Goal: Navigation & Orientation: Find specific page/section

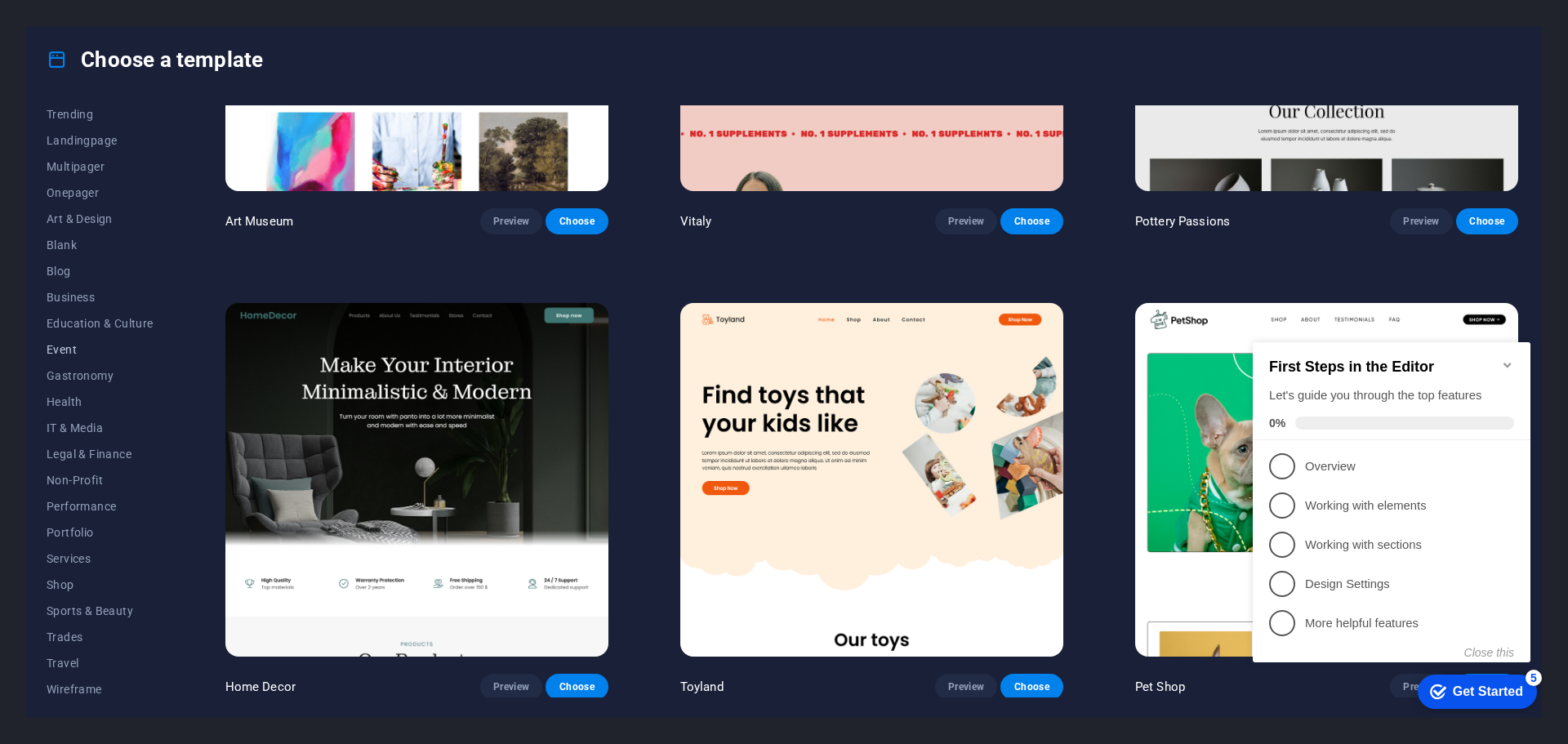
scroll to position [87, 0]
click at [65, 575] on span "Shop" at bounding box center [100, 579] width 107 height 13
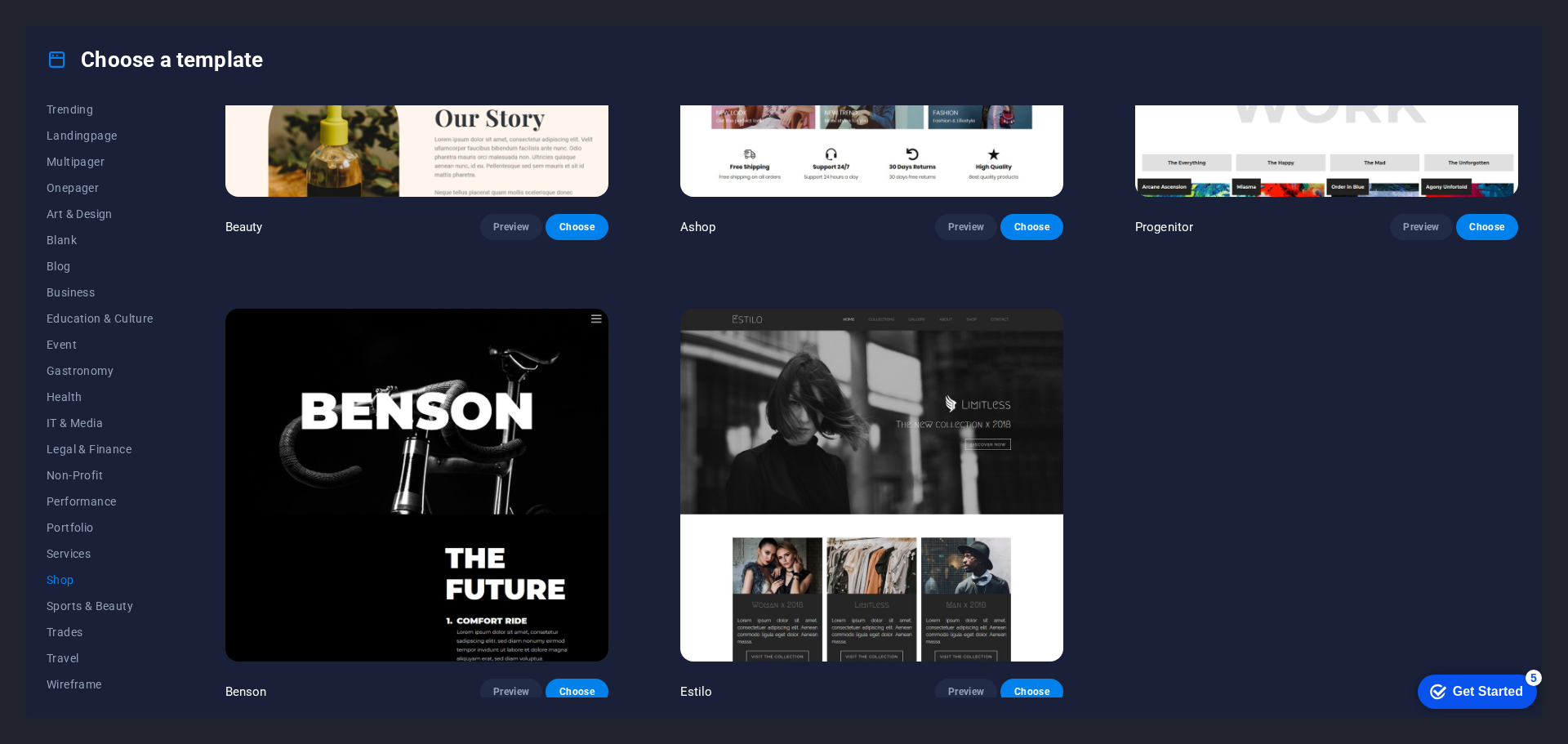
scroll to position [869, 0]
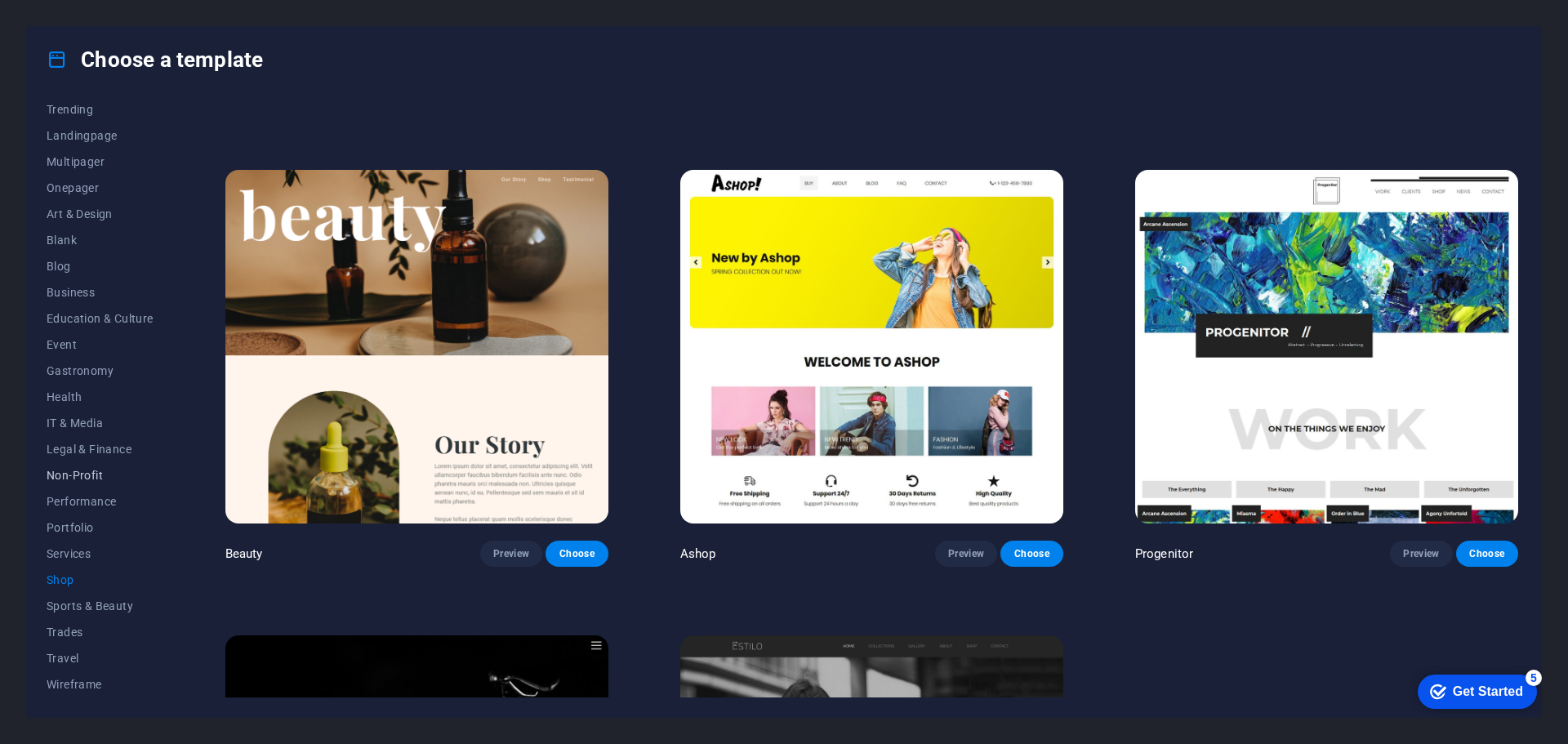
click at [94, 473] on span "Non-Profit" at bounding box center [100, 475] width 107 height 13
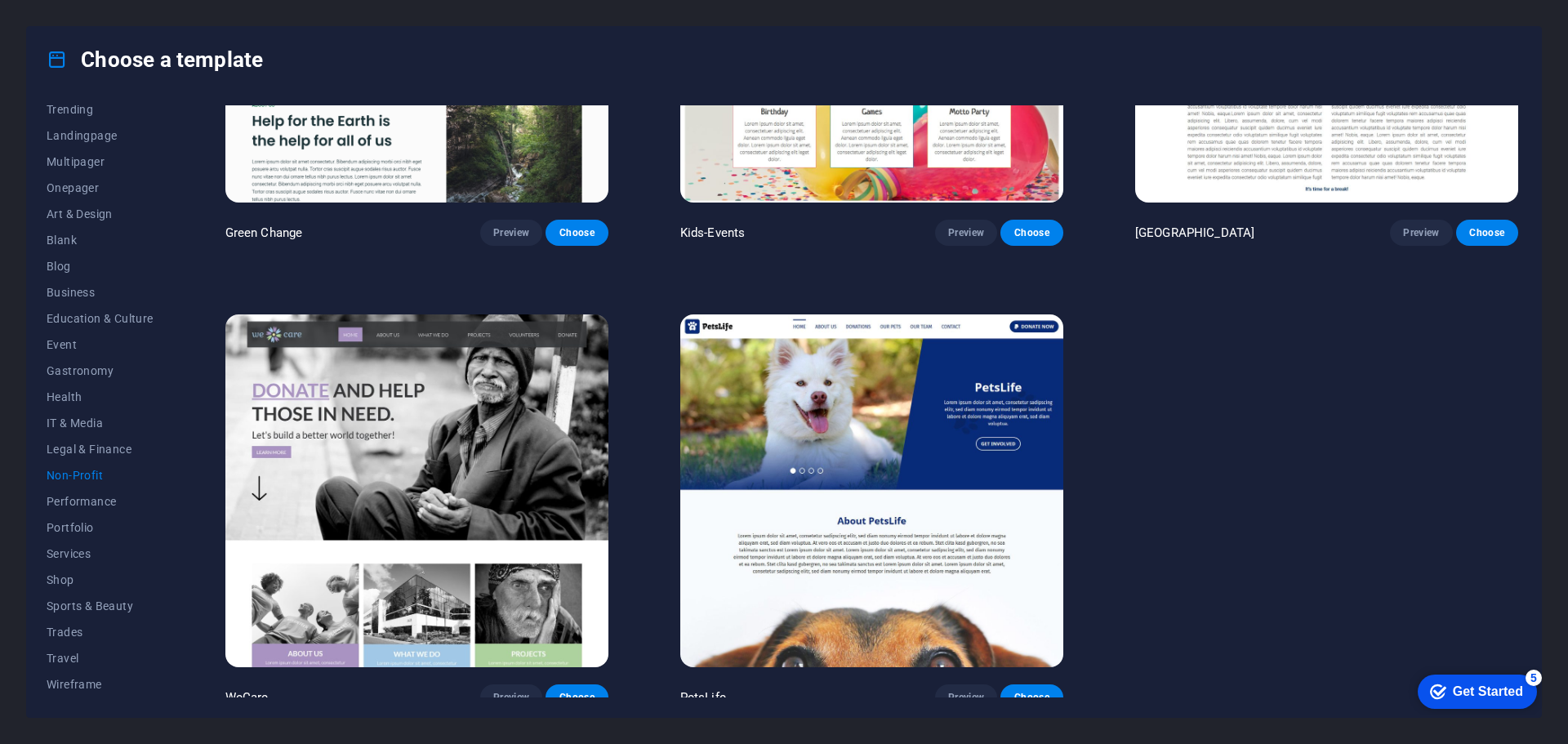
scroll to position [269, 0]
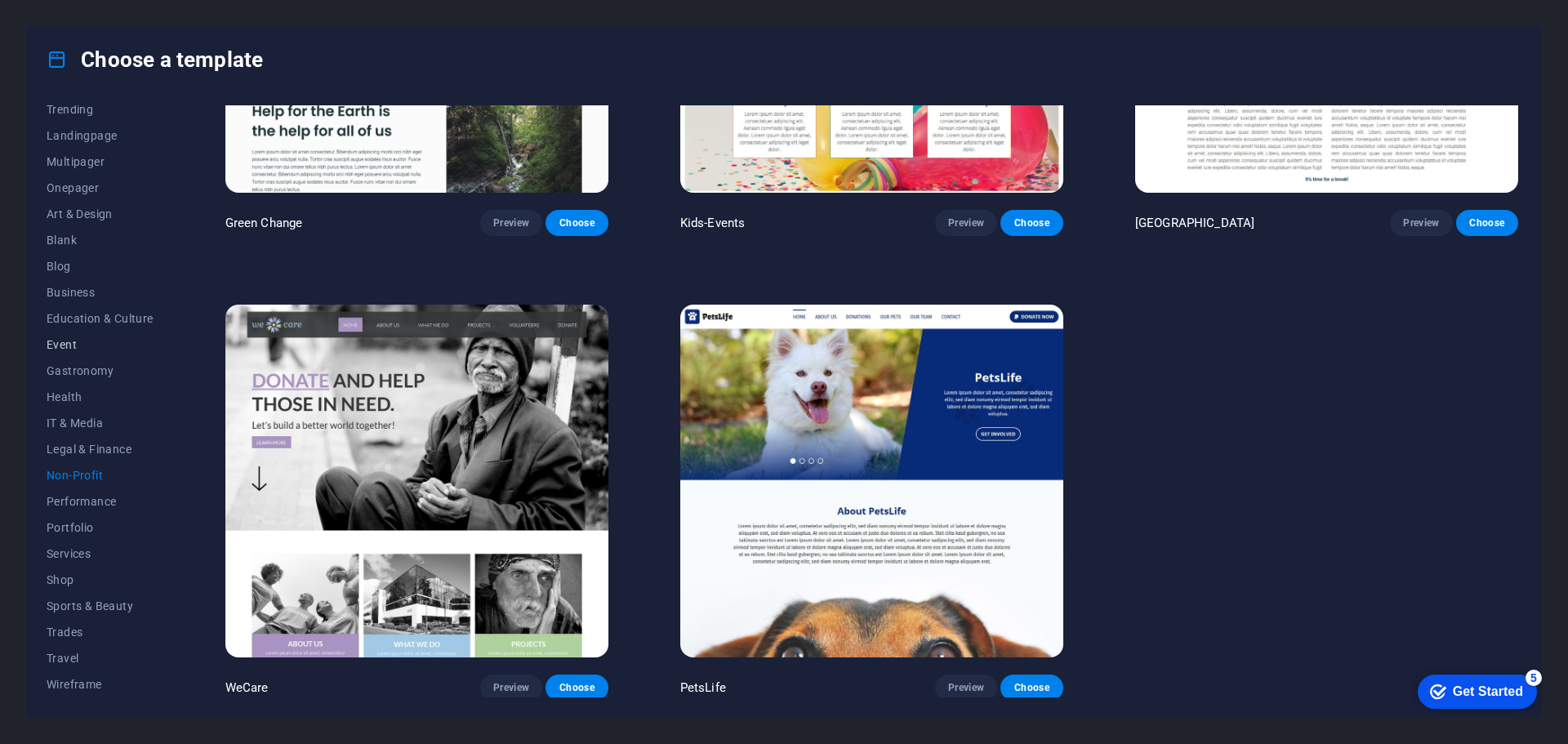
click at [62, 339] on span "Event" at bounding box center [100, 344] width 107 height 13
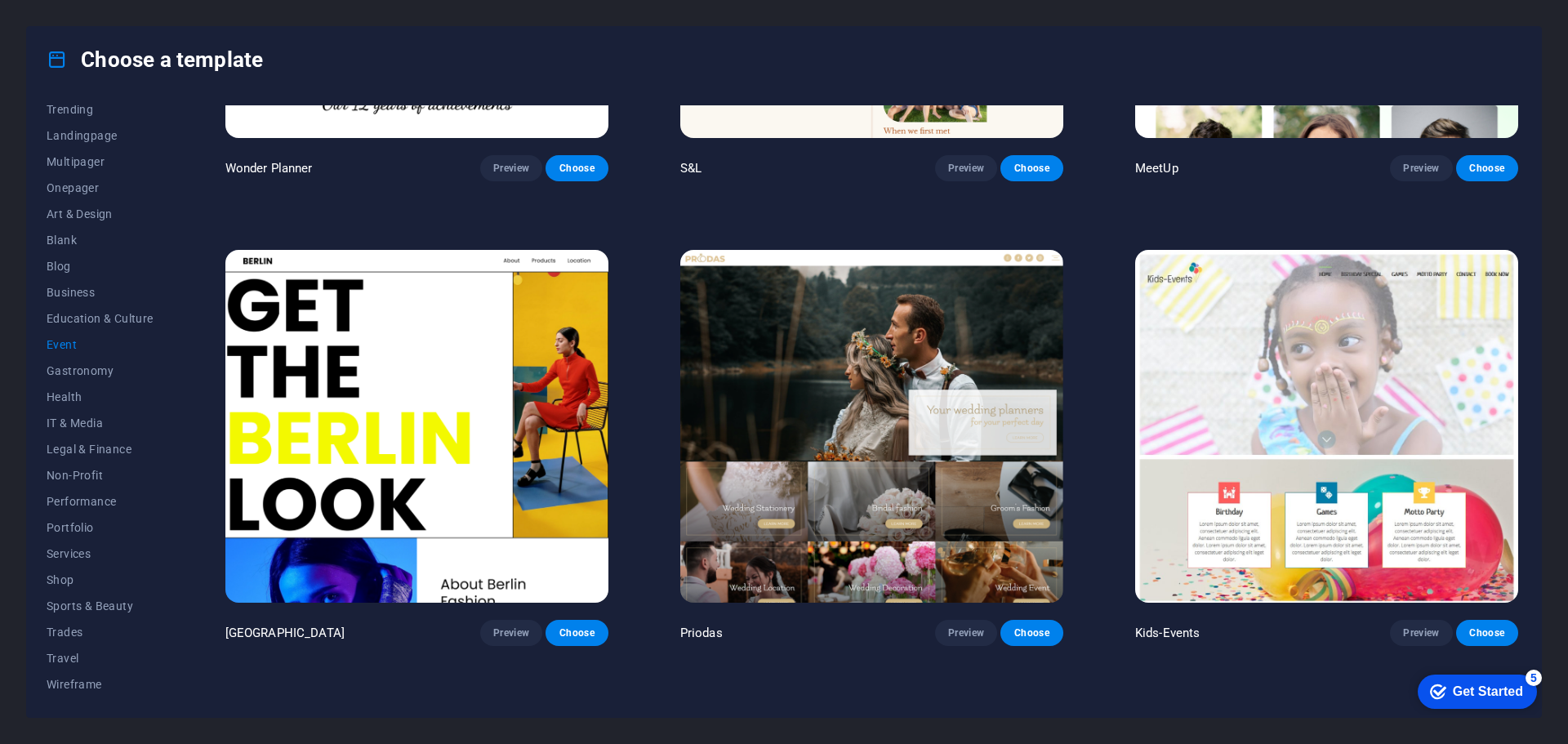
scroll to position [0, 0]
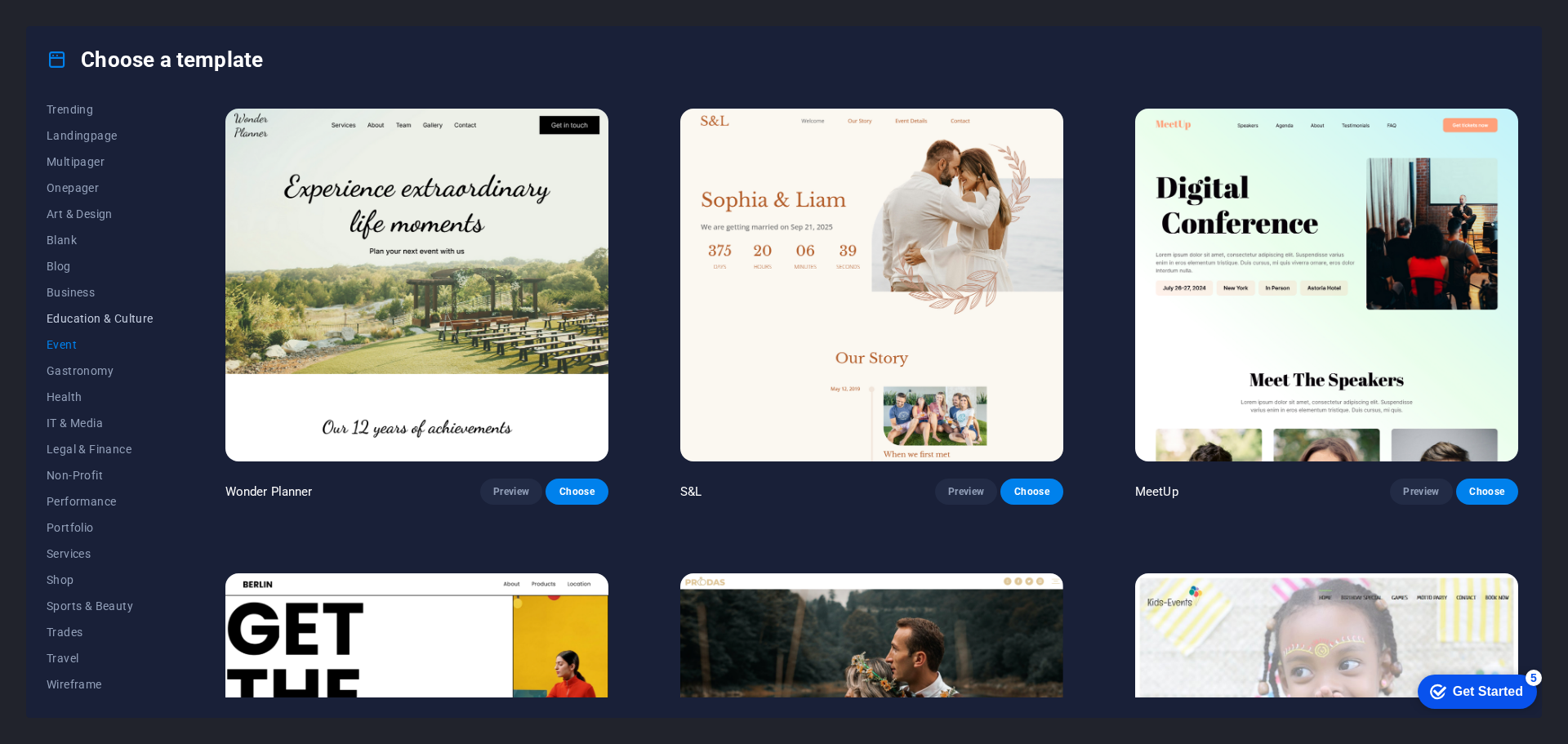
click at [91, 323] on span "Education & Culture" at bounding box center [100, 319] width 107 height 13
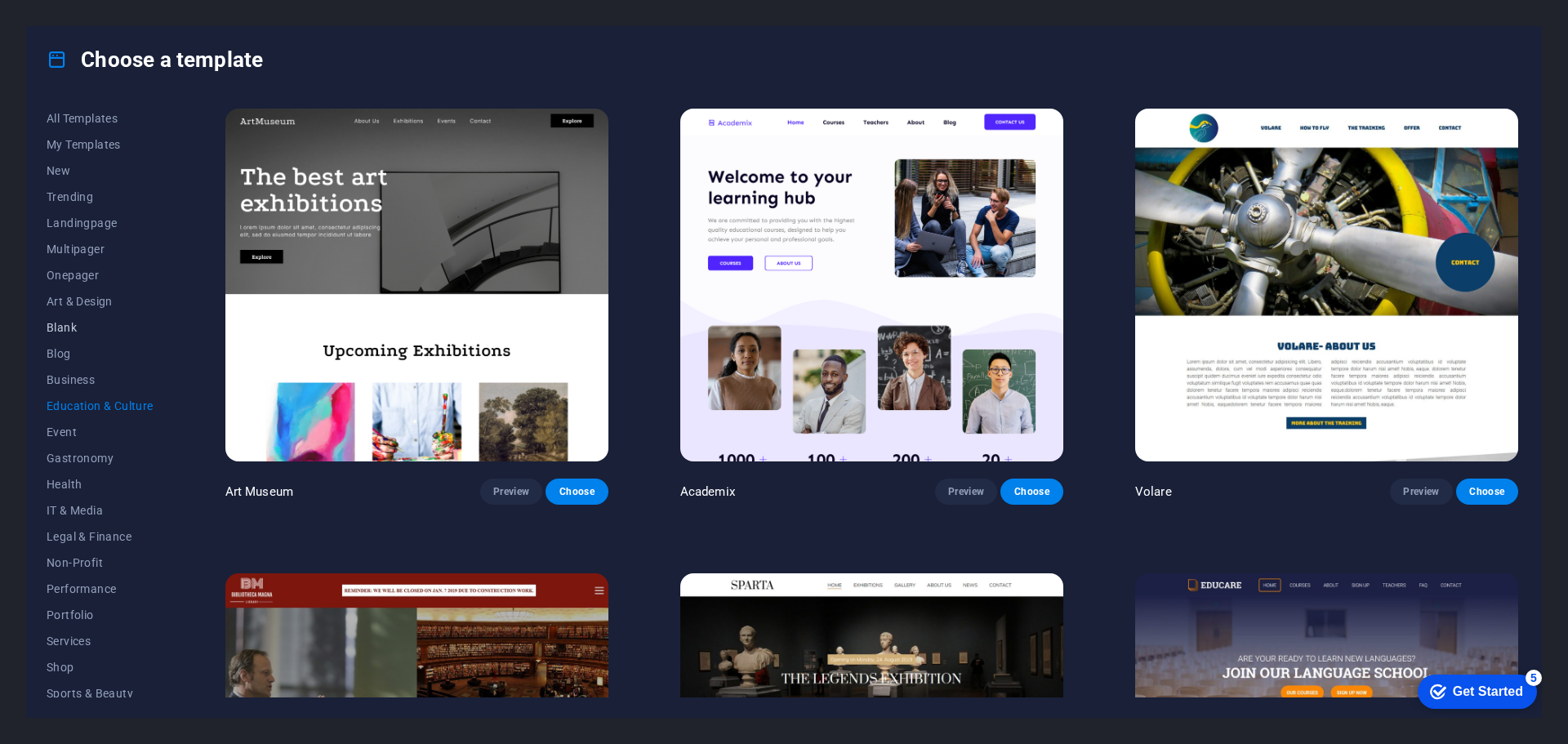
click at [60, 333] on span "Blank" at bounding box center [100, 328] width 107 height 13
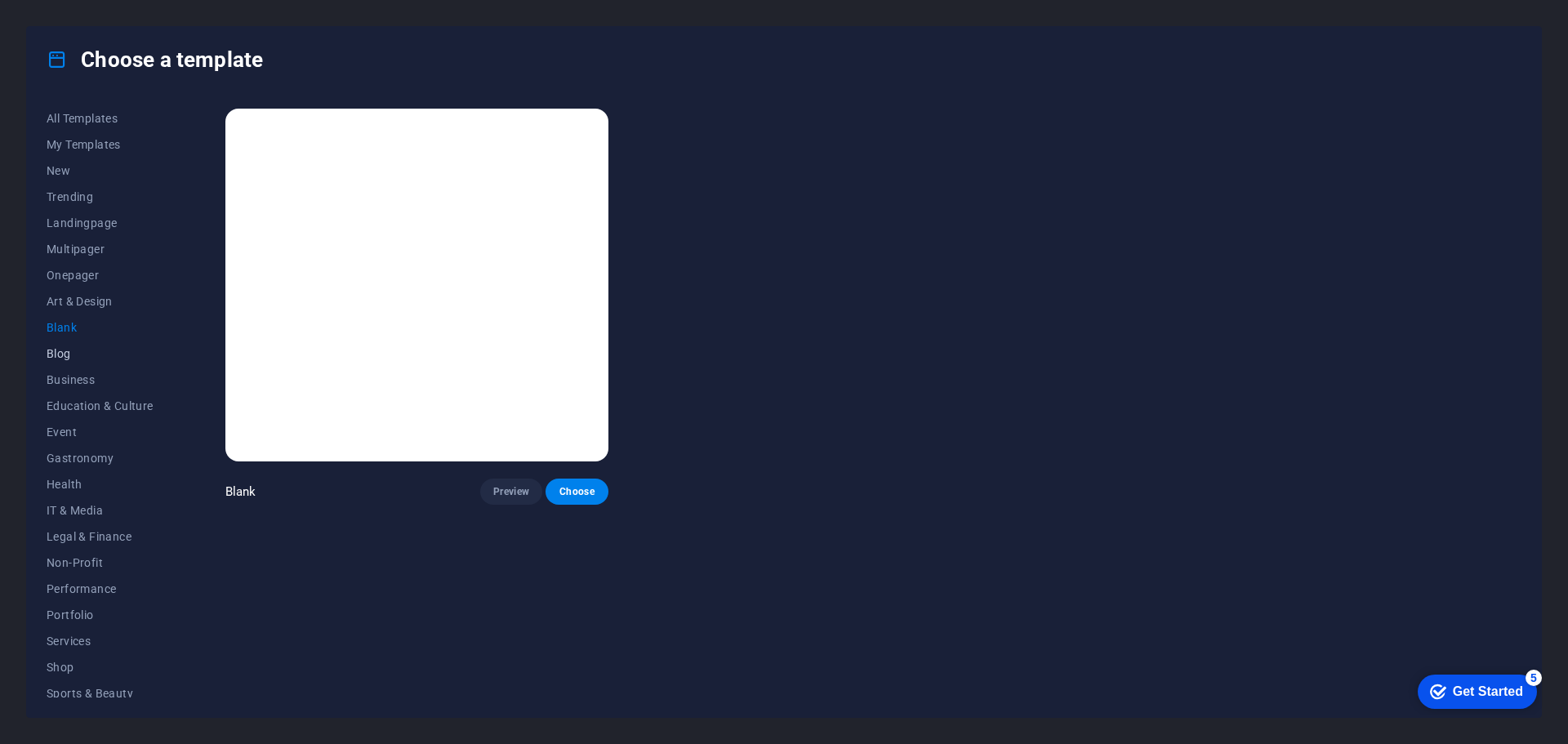
click at [67, 356] on span "Blog" at bounding box center [100, 353] width 107 height 13
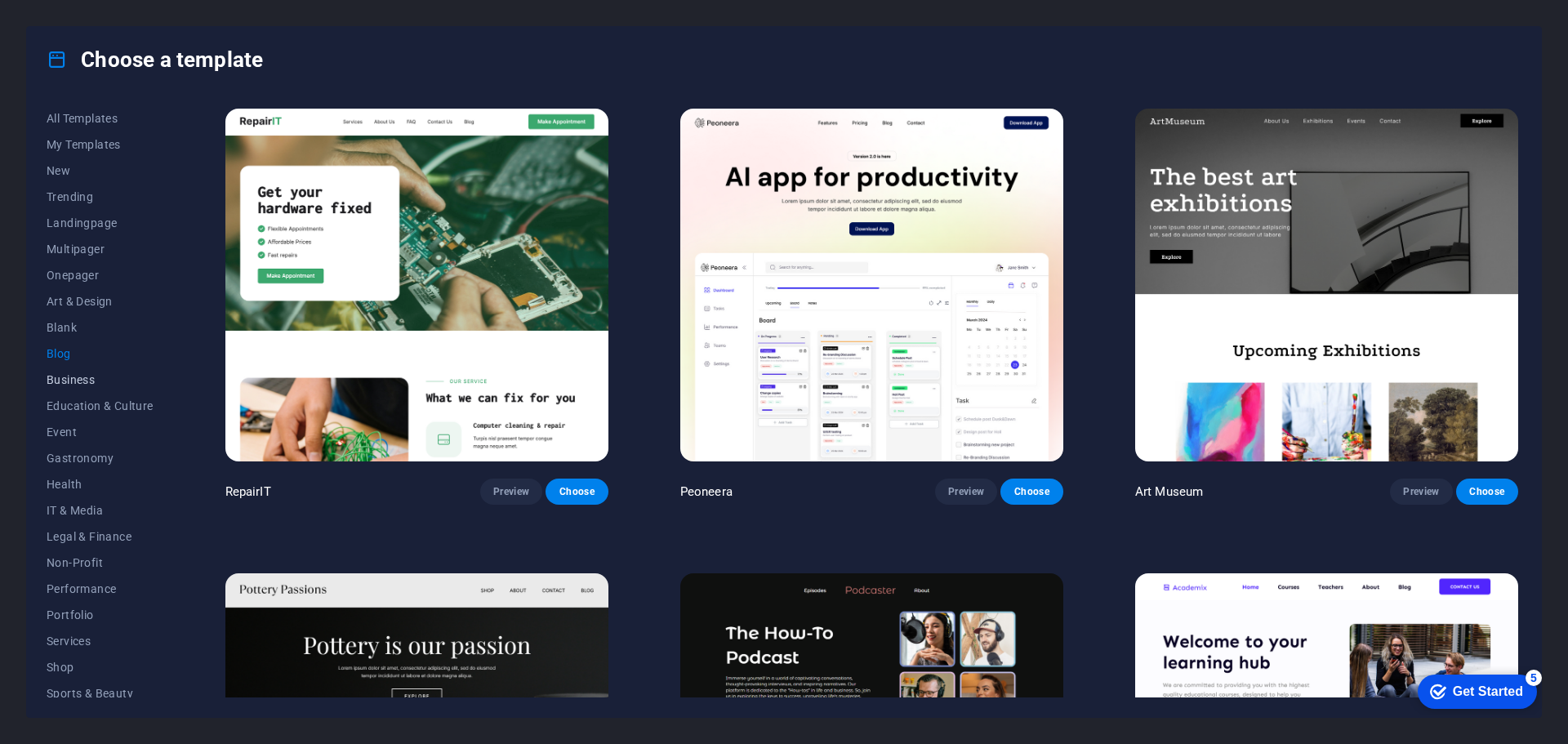
click at [79, 386] on button "Business" at bounding box center [100, 379] width 107 height 26
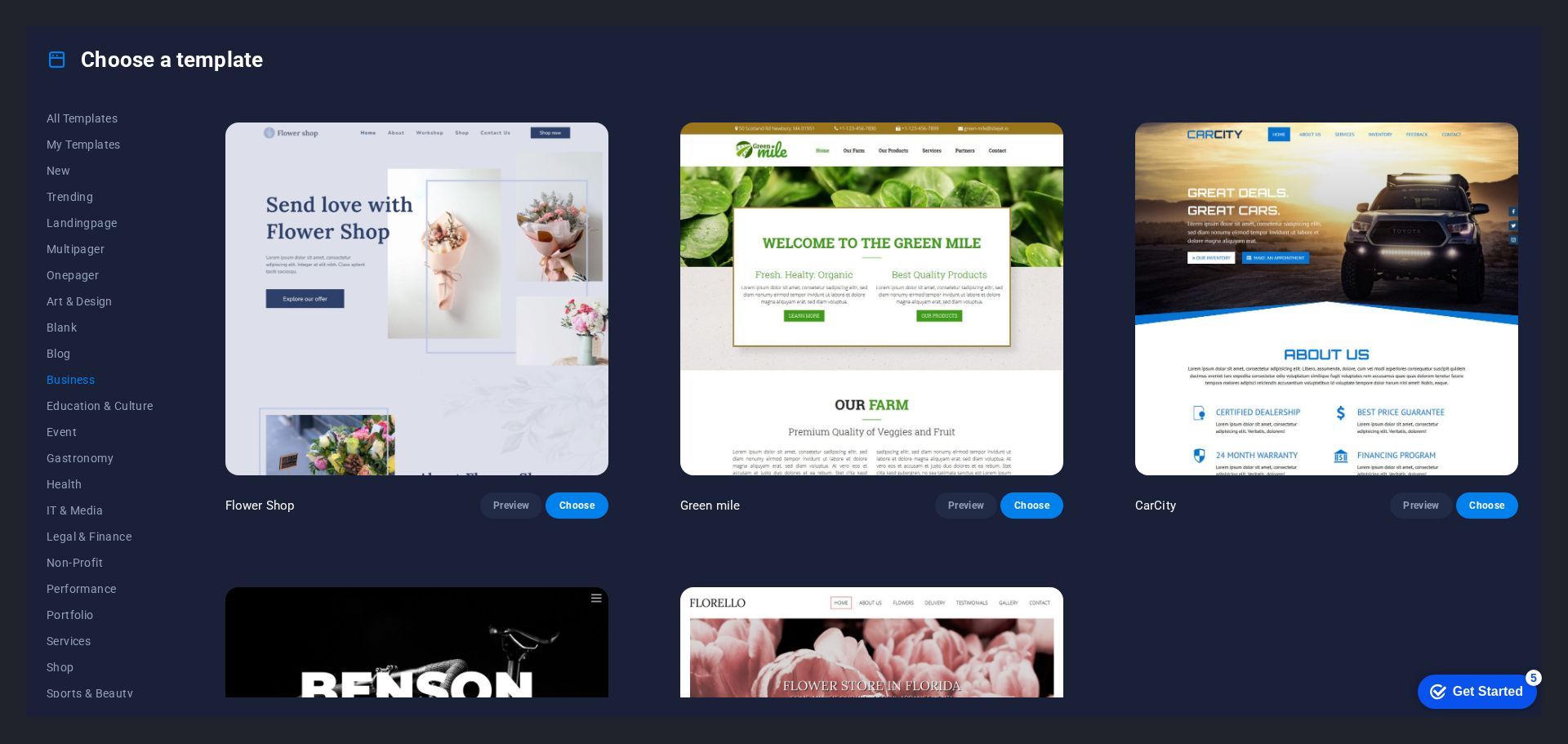
scroll to position [732, 0]
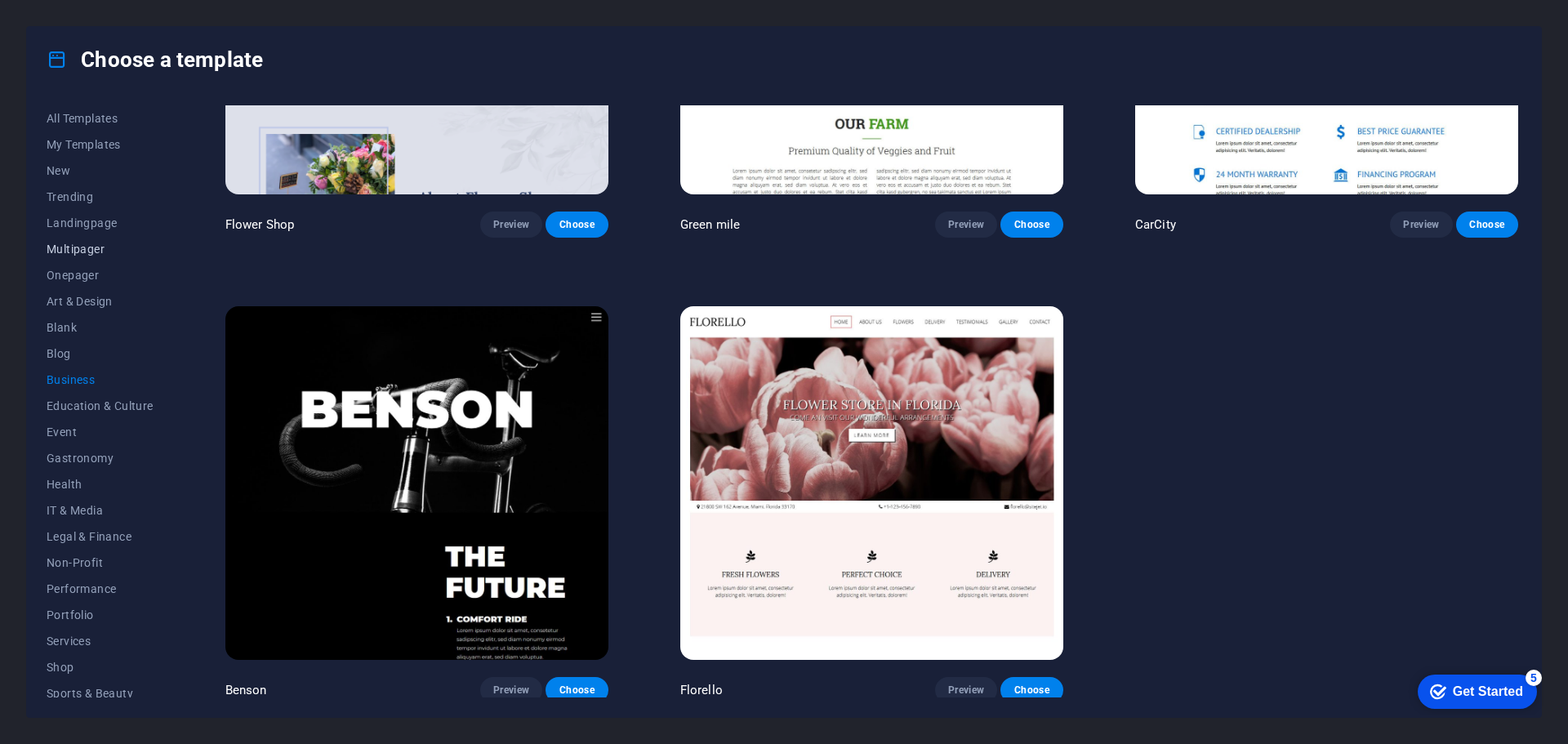
click at [72, 251] on span "Multipager" at bounding box center [100, 249] width 107 height 13
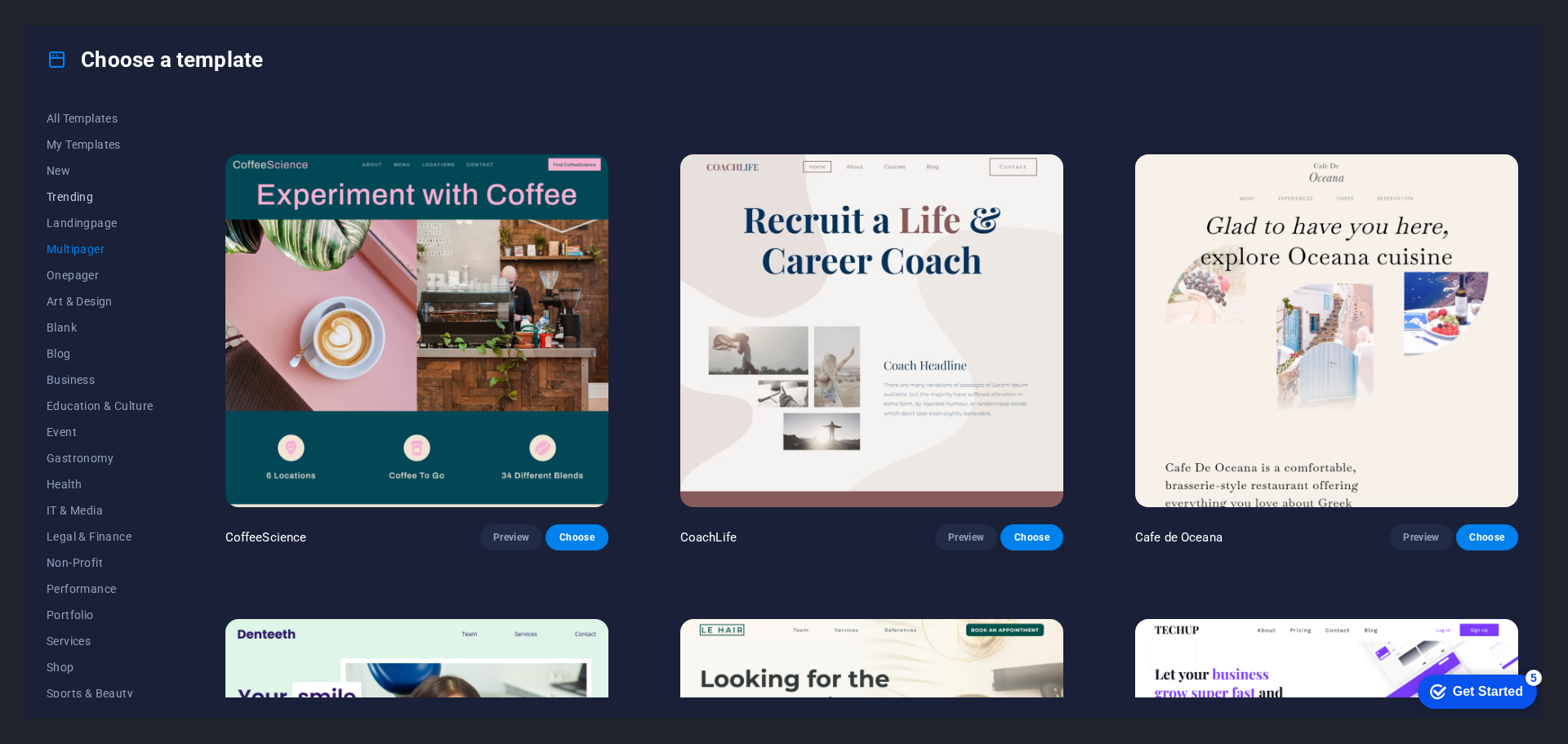
click at [91, 203] on span "Trending" at bounding box center [100, 197] width 107 height 13
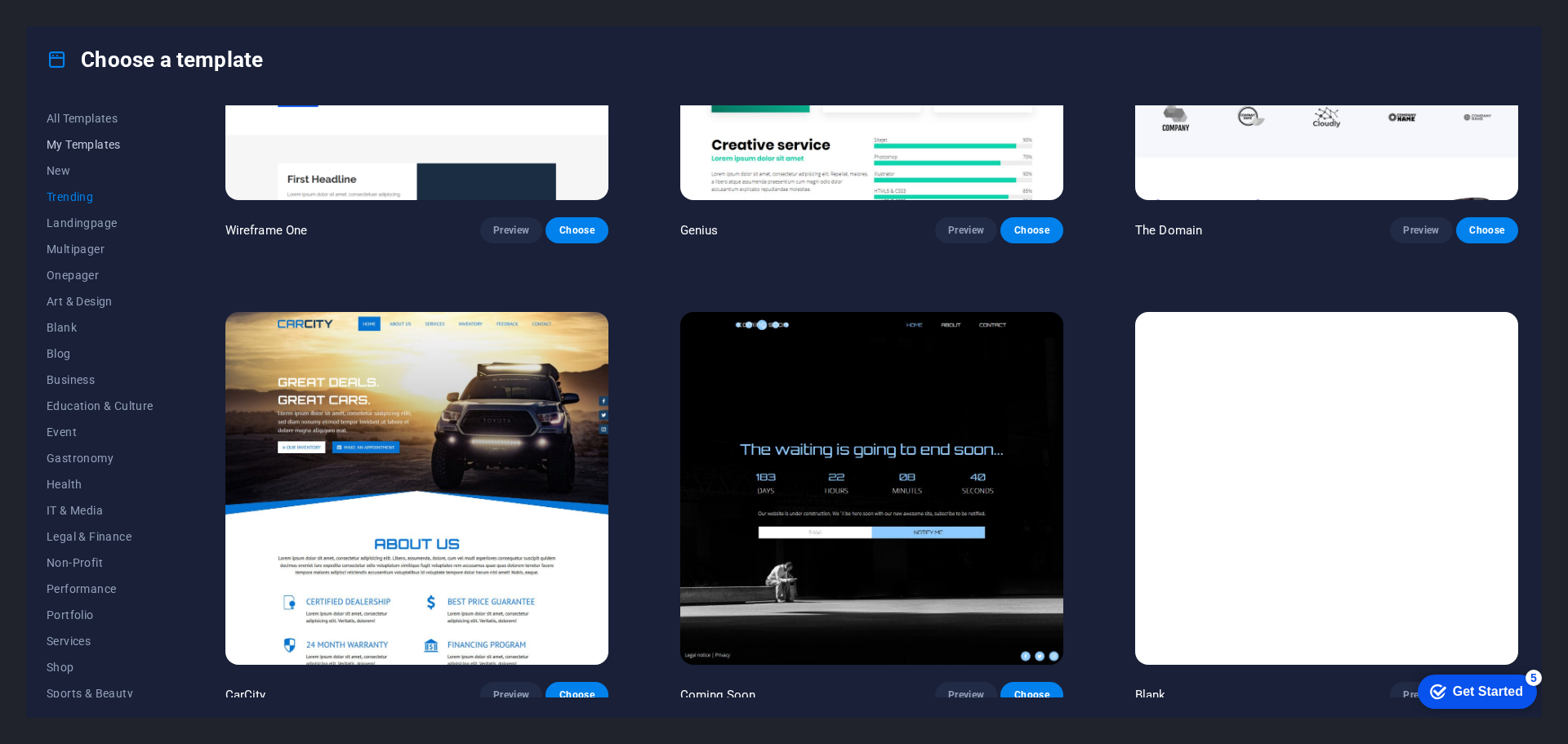
click at [92, 140] on span "My Templates" at bounding box center [100, 144] width 107 height 13
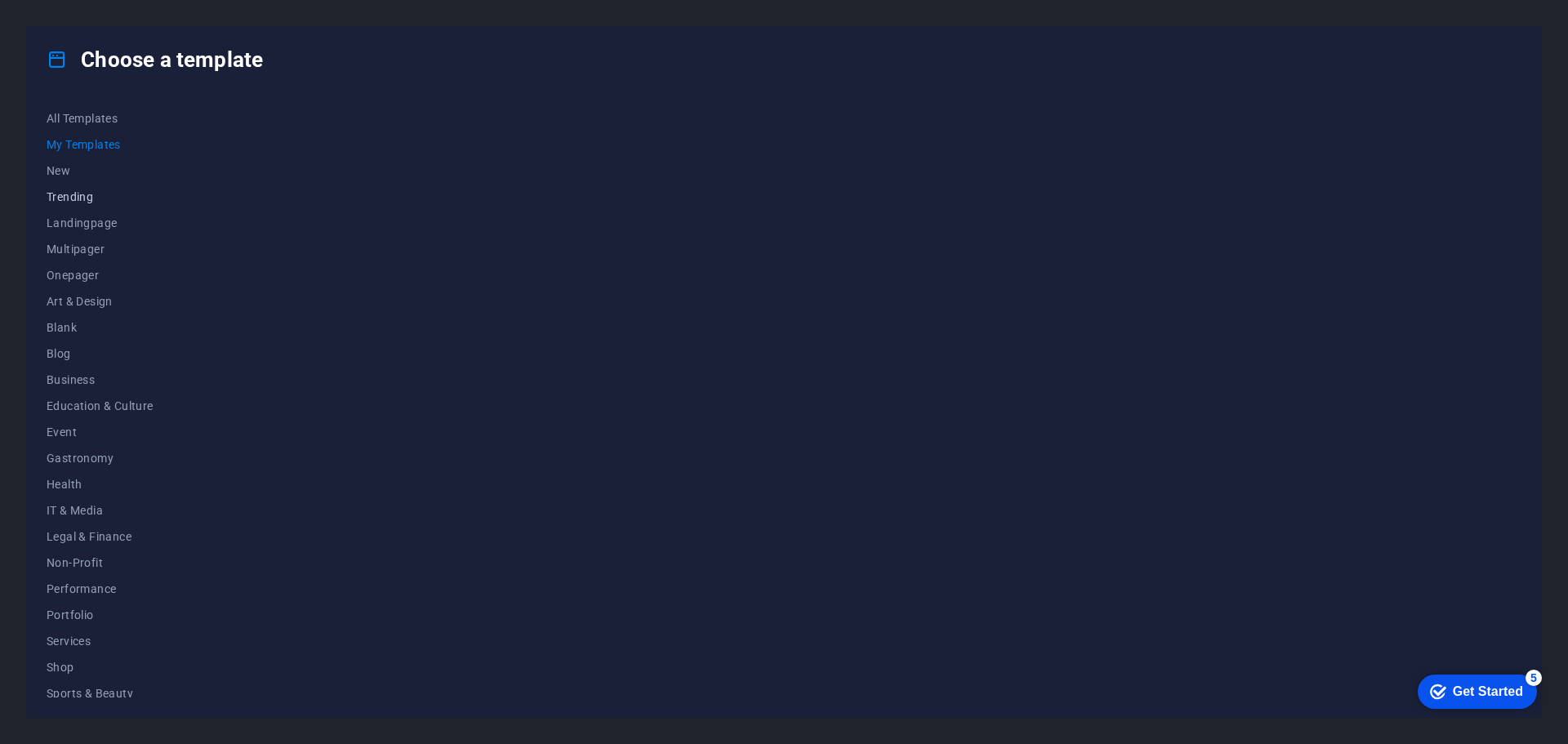
scroll to position [0, 0]
click at [90, 122] on span "All Templates" at bounding box center [100, 118] width 107 height 13
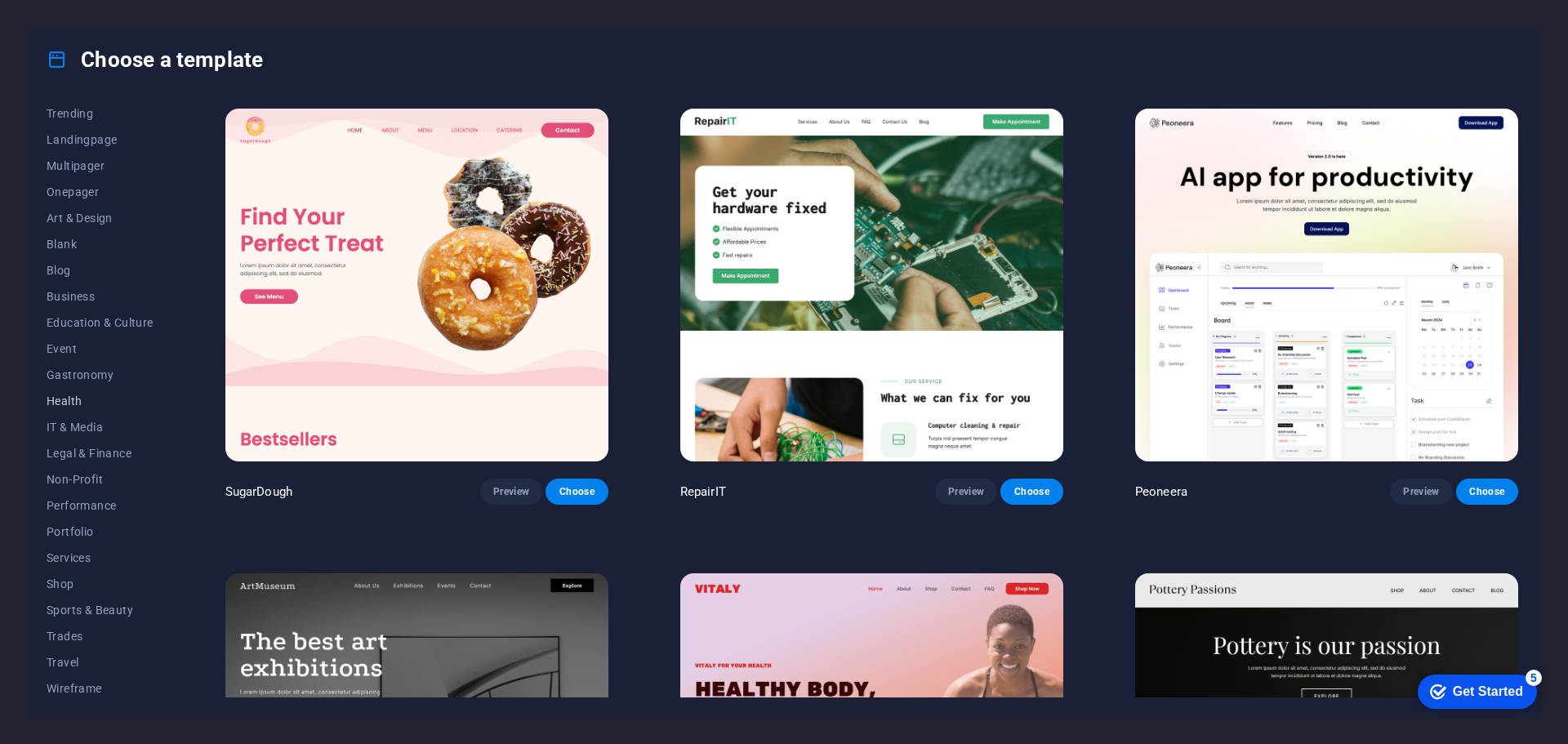
scroll to position [87, 0]
click at [77, 680] on span "Wireframe" at bounding box center [100, 684] width 107 height 13
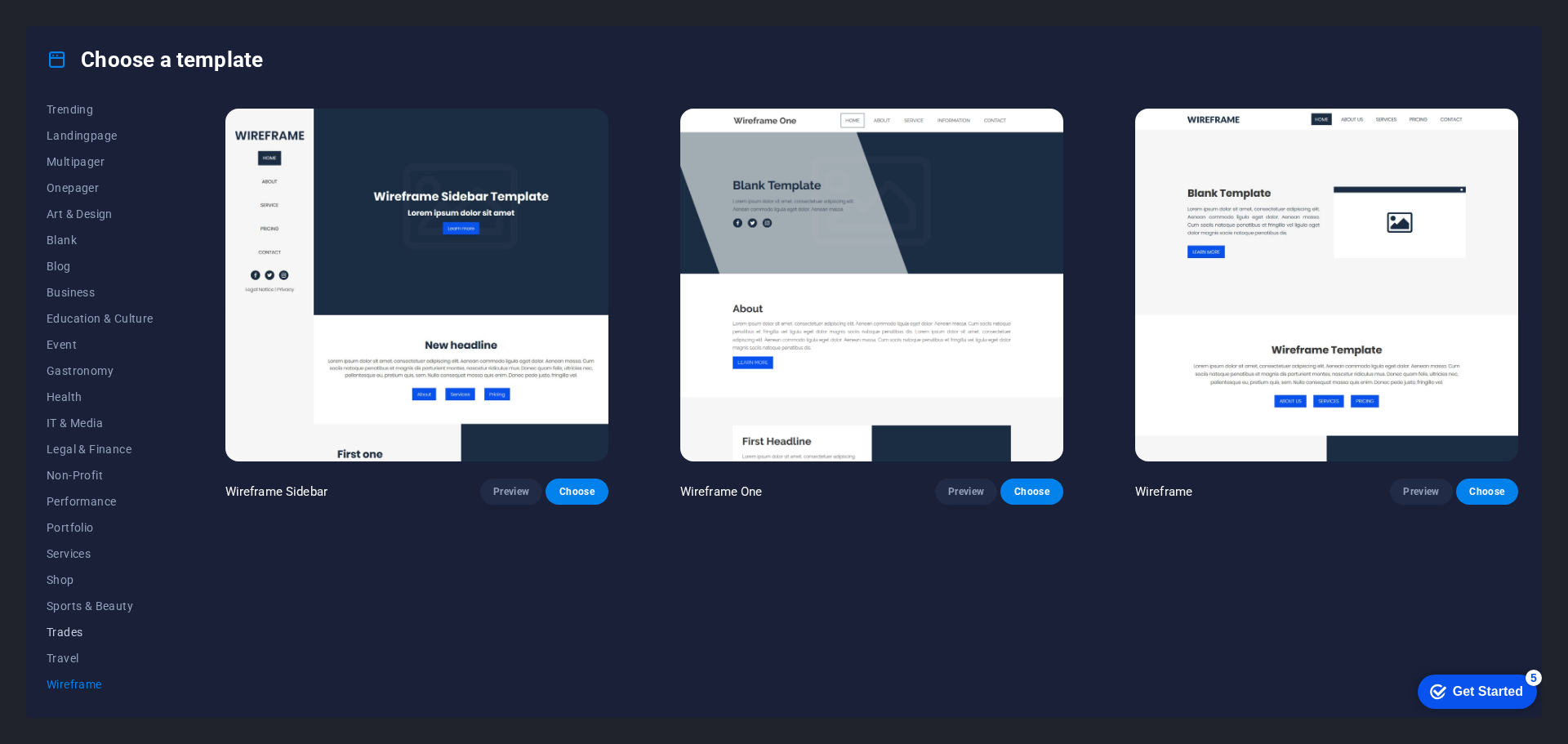
click at [62, 632] on span "Trades" at bounding box center [100, 632] width 107 height 13
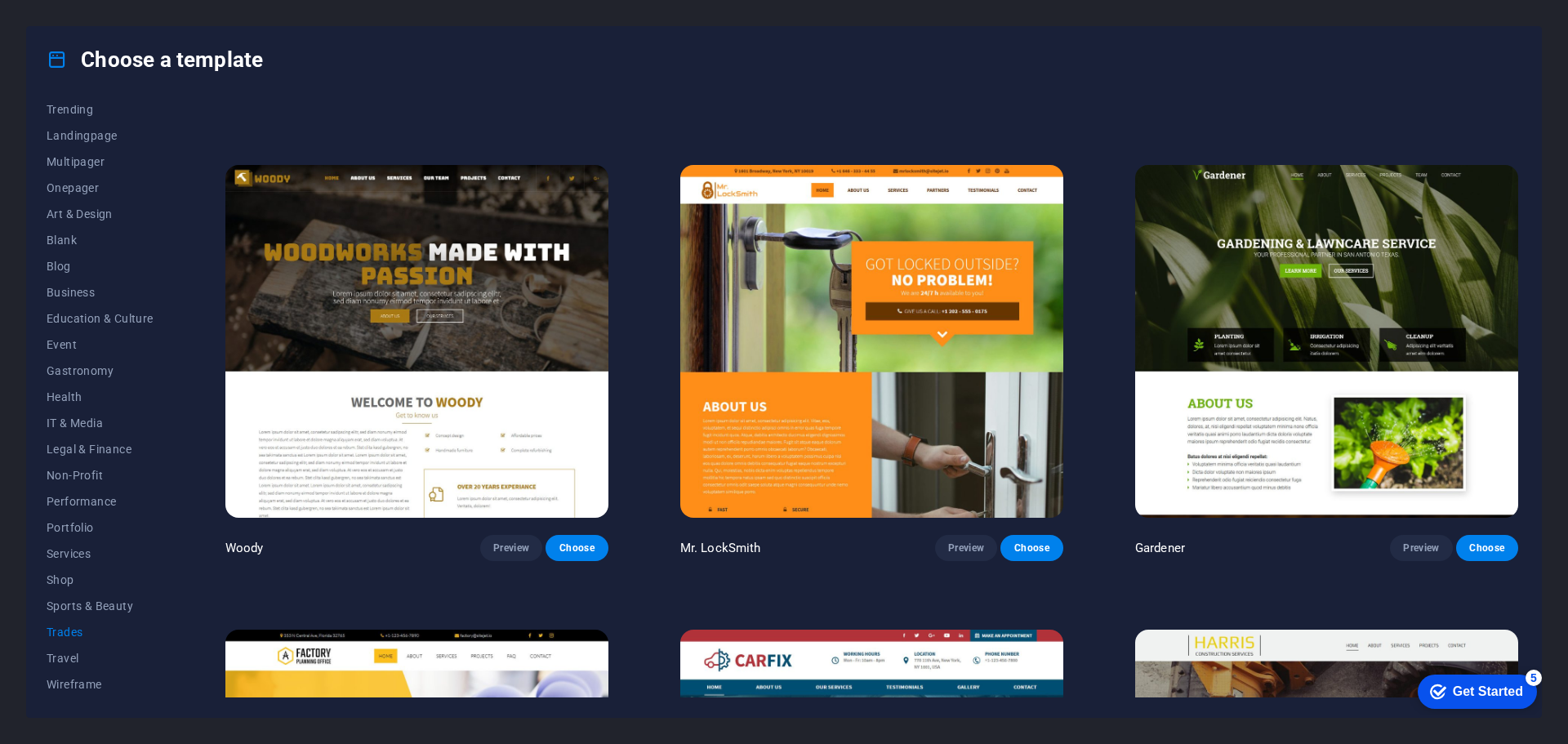
scroll to position [732, 0]
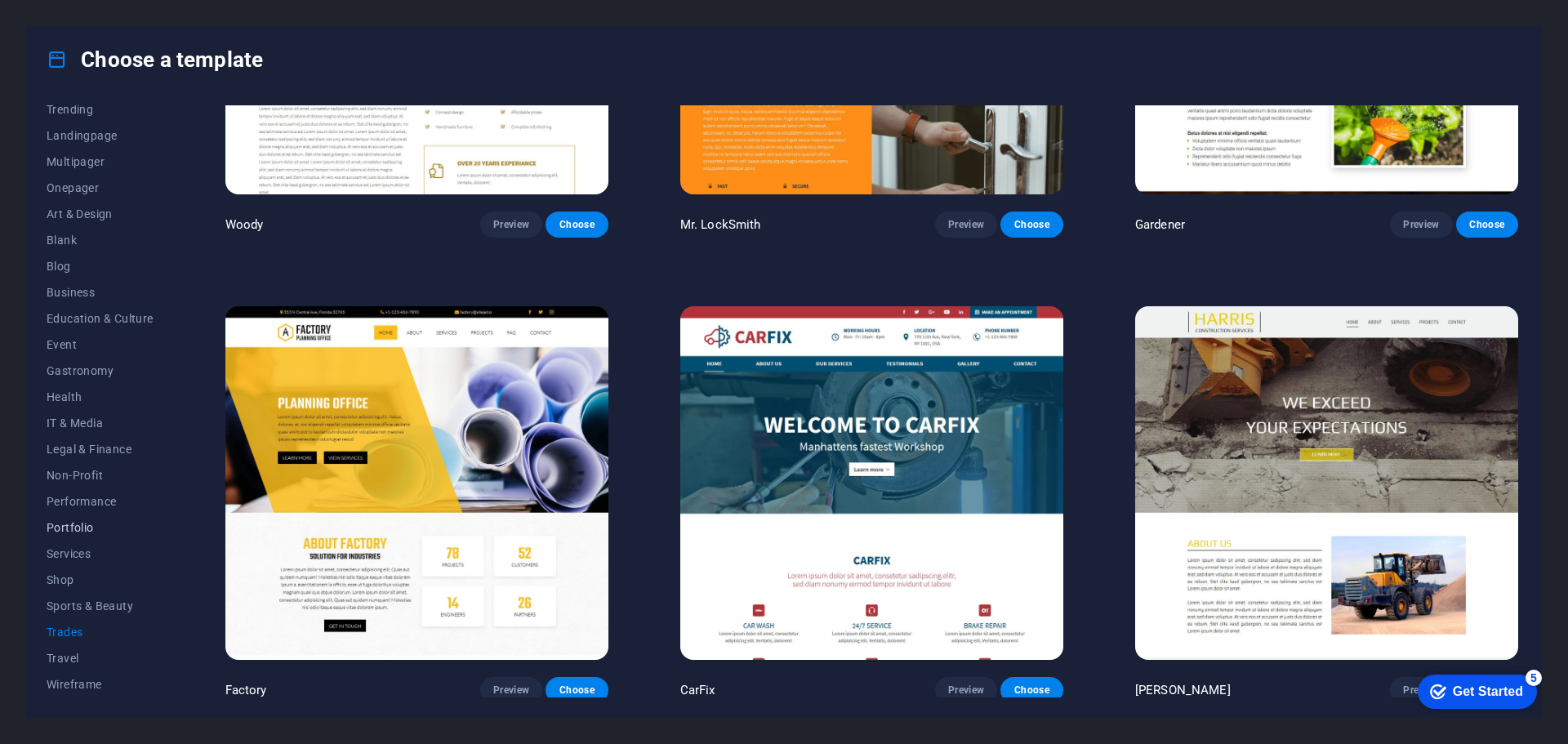
click at [80, 530] on span "Portfolio" at bounding box center [100, 528] width 107 height 13
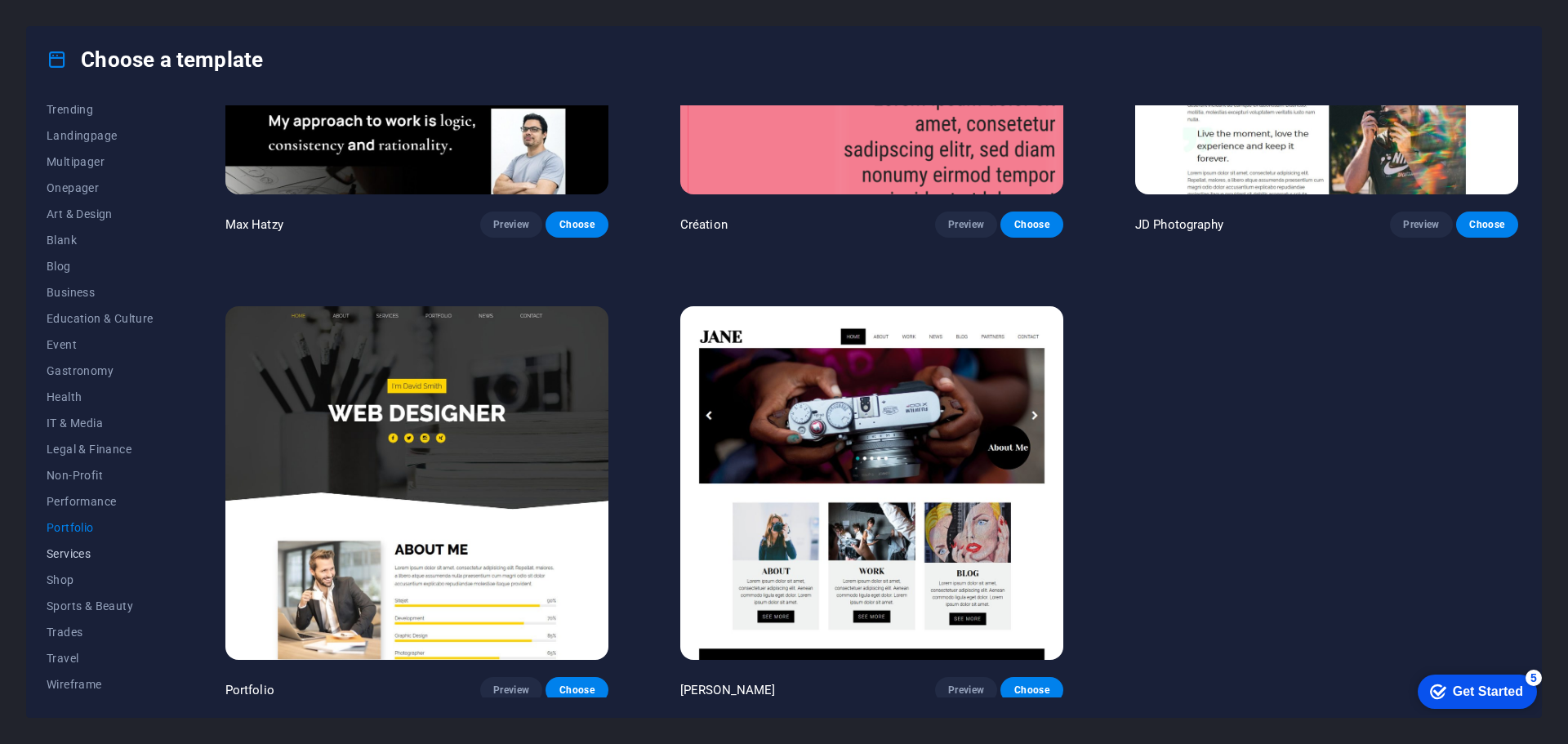
click at [46, 549] on span "Services" at bounding box center [100, 554] width 107 height 13
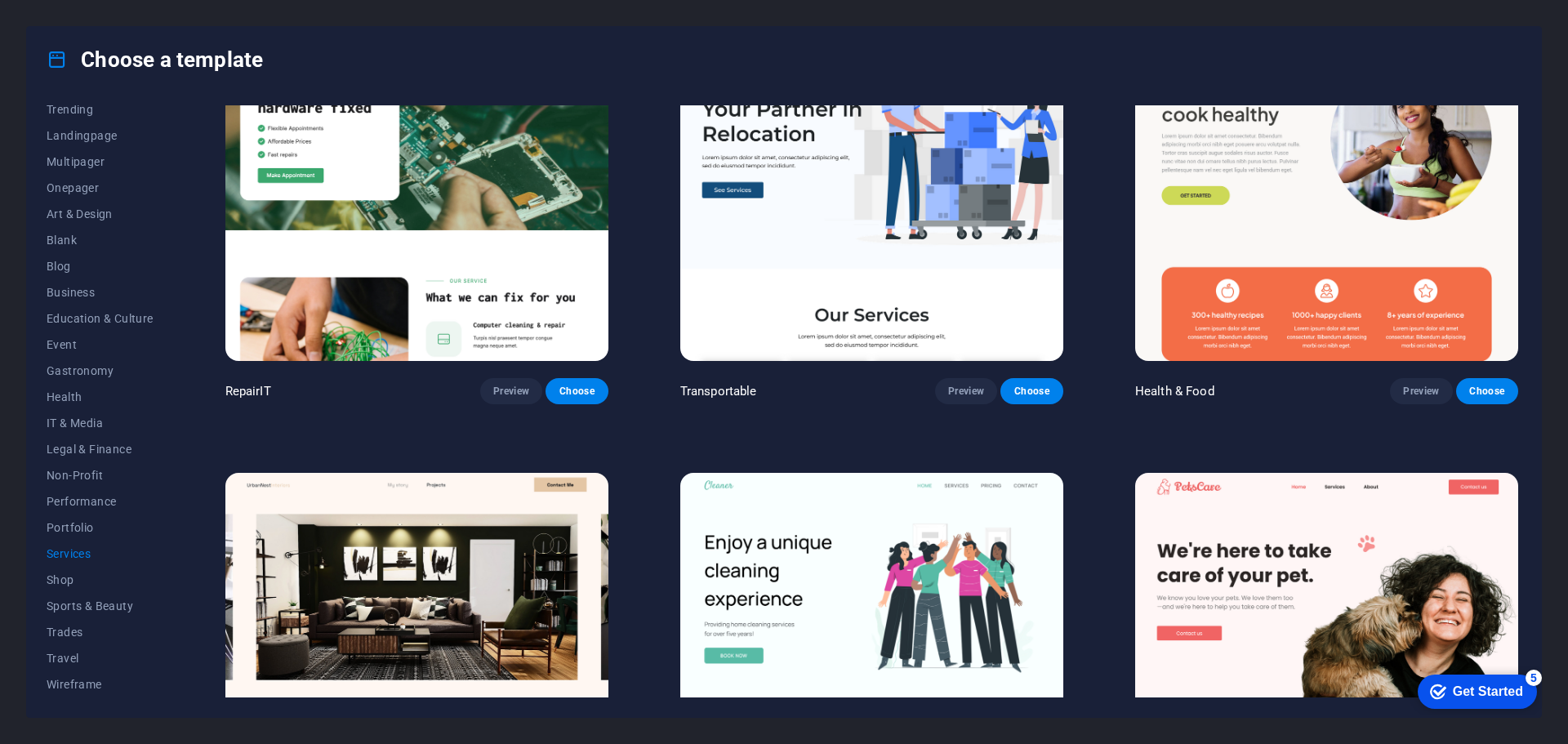
scroll to position [0, 0]
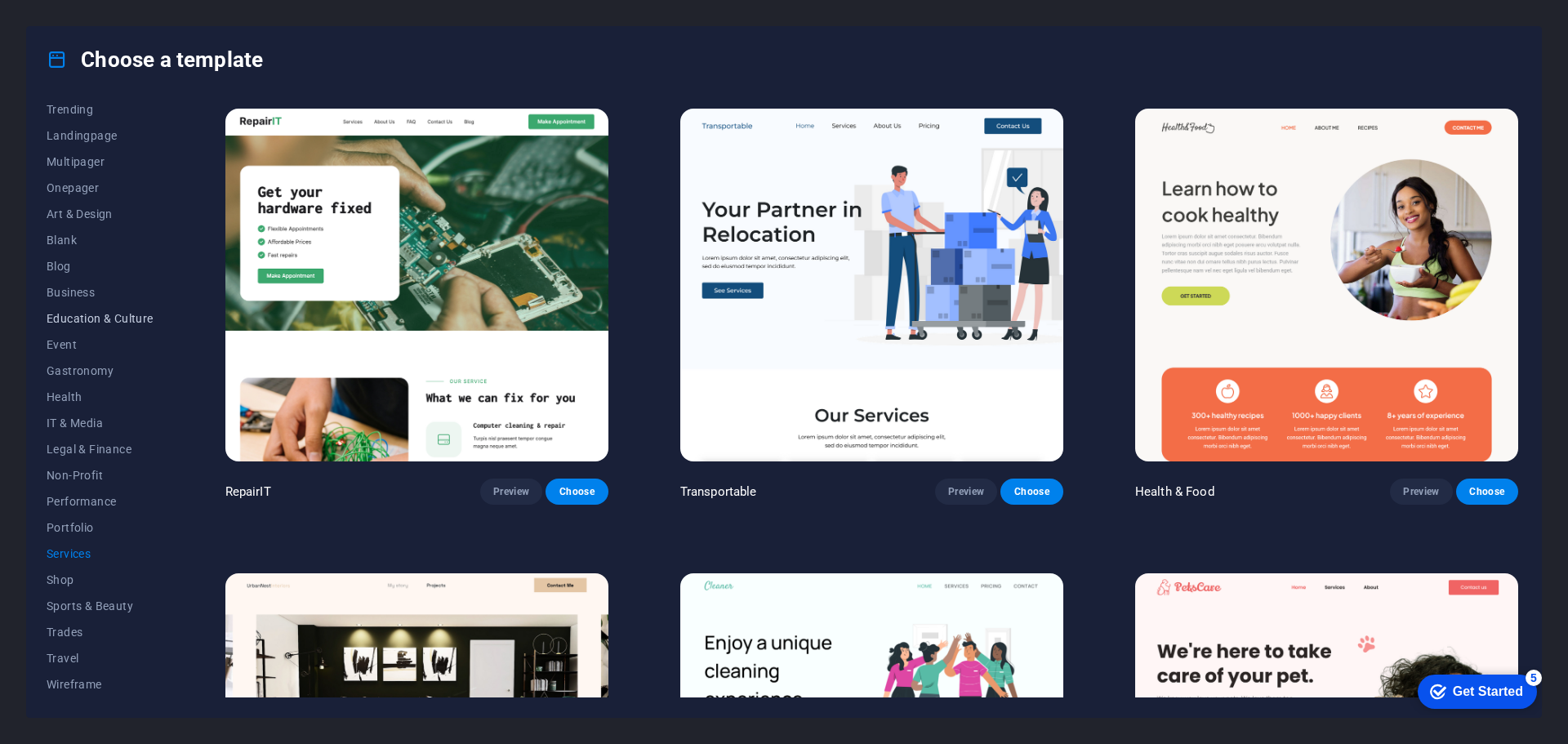
click at [102, 320] on span "Education & Culture" at bounding box center [100, 319] width 107 height 13
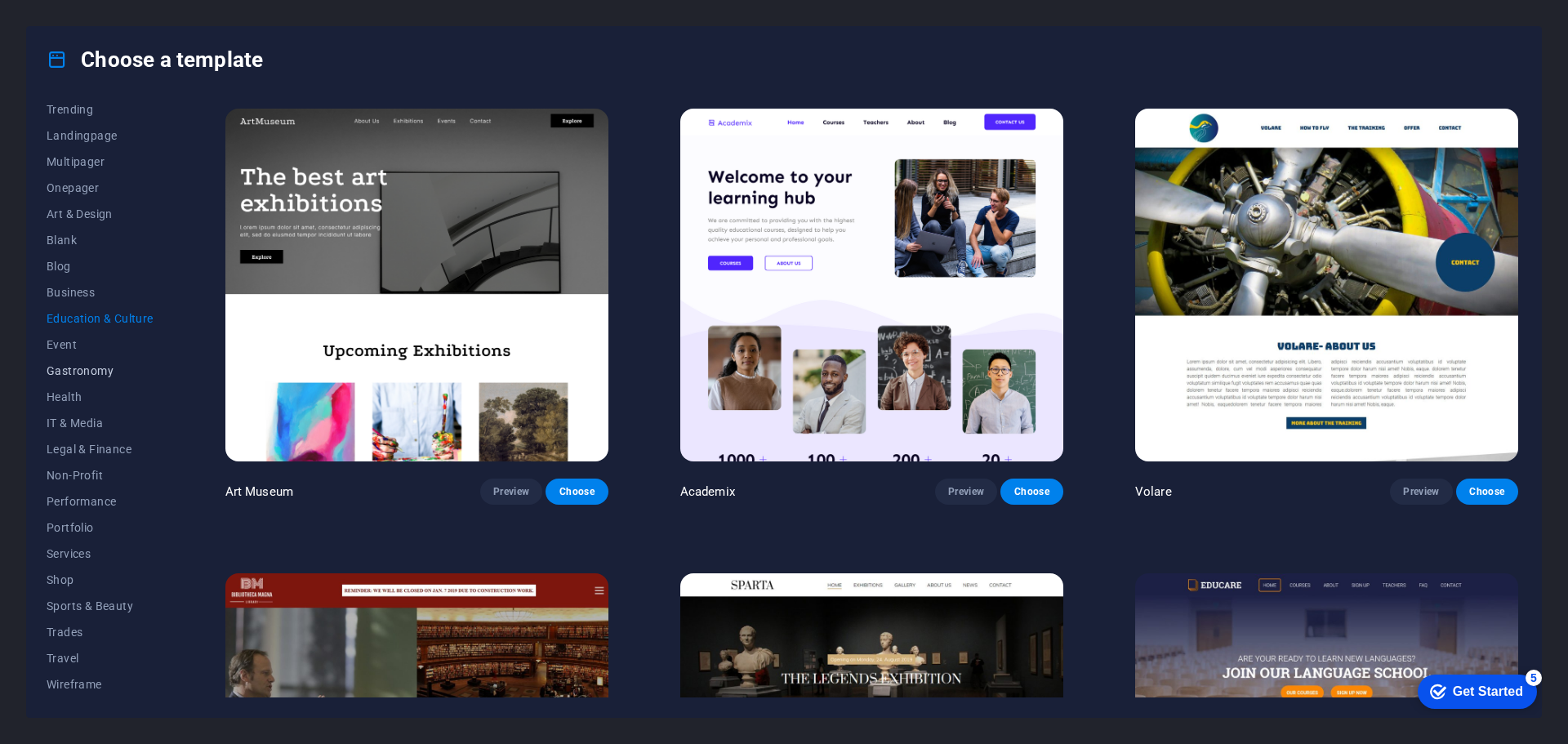
click at [67, 368] on span "Gastronomy" at bounding box center [100, 370] width 107 height 13
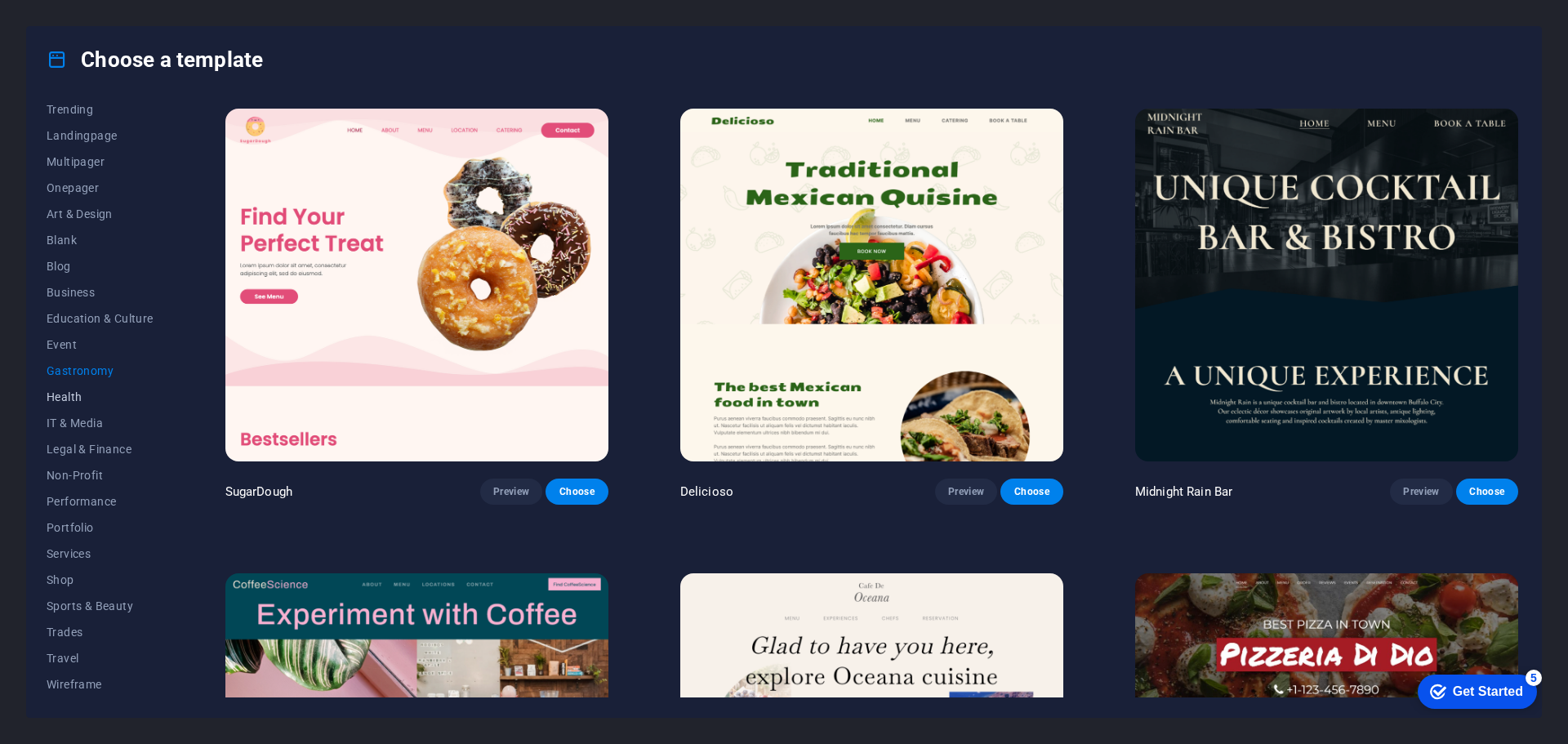
click at [70, 391] on span "Health" at bounding box center [100, 397] width 107 height 13
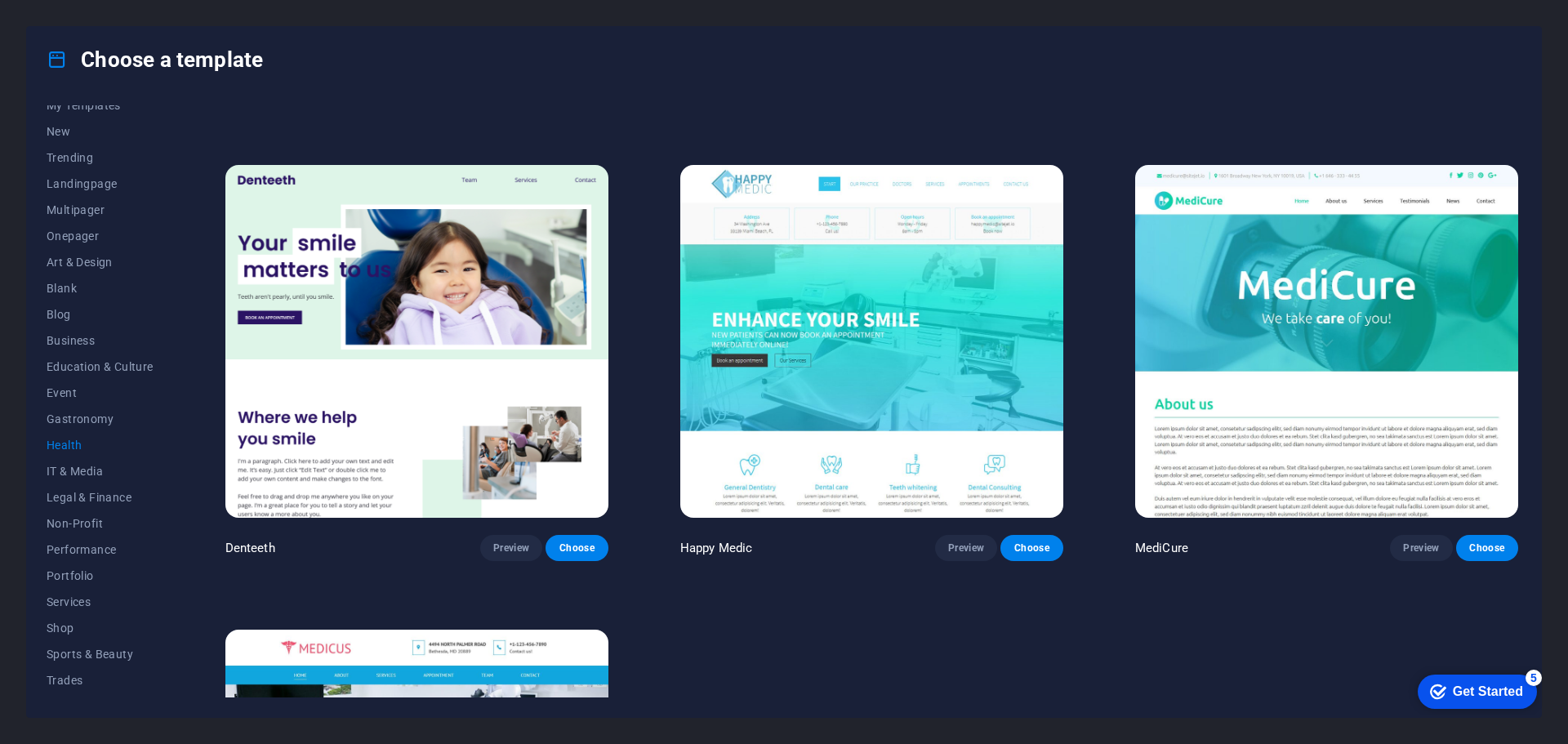
scroll to position [5, 0]
